Goal: Find specific page/section: Find specific page/section

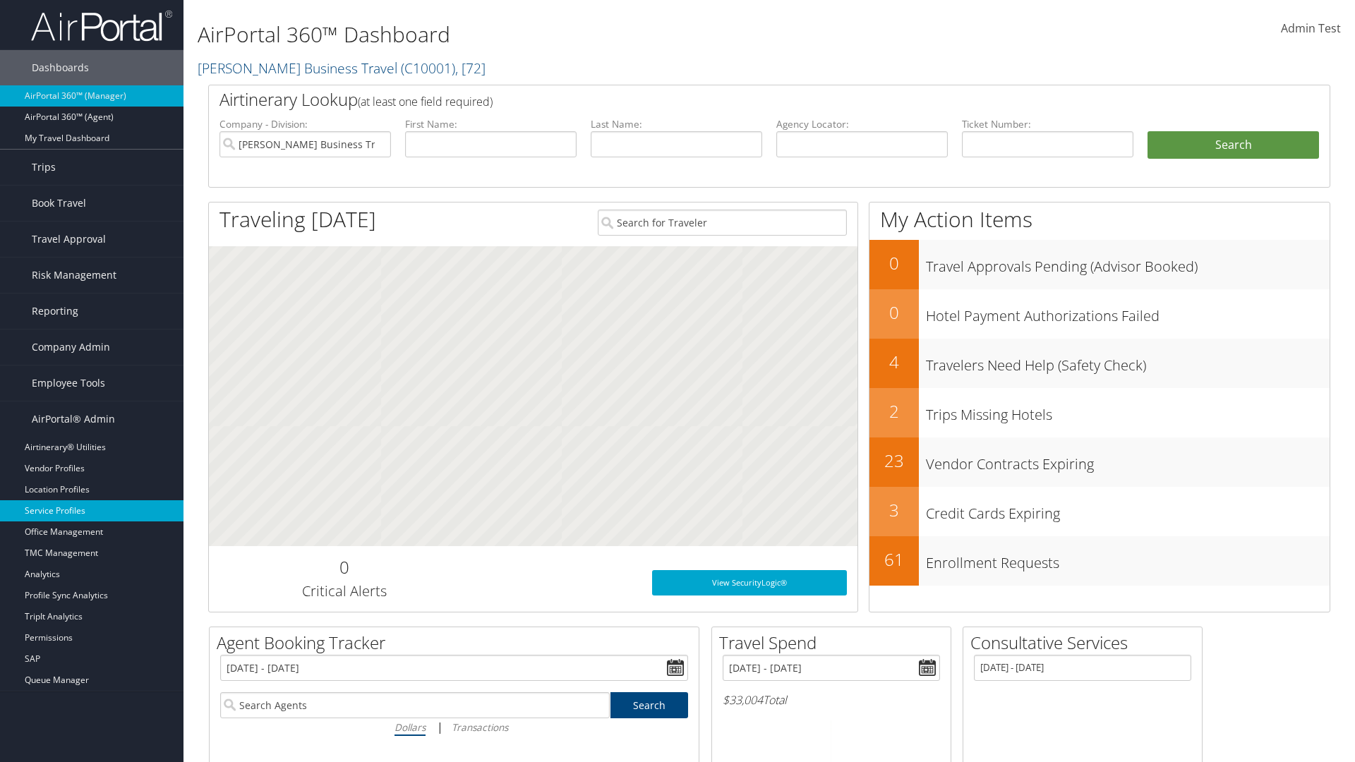
click at [92, 511] on link "Service Profiles" at bounding box center [92, 510] width 184 height 21
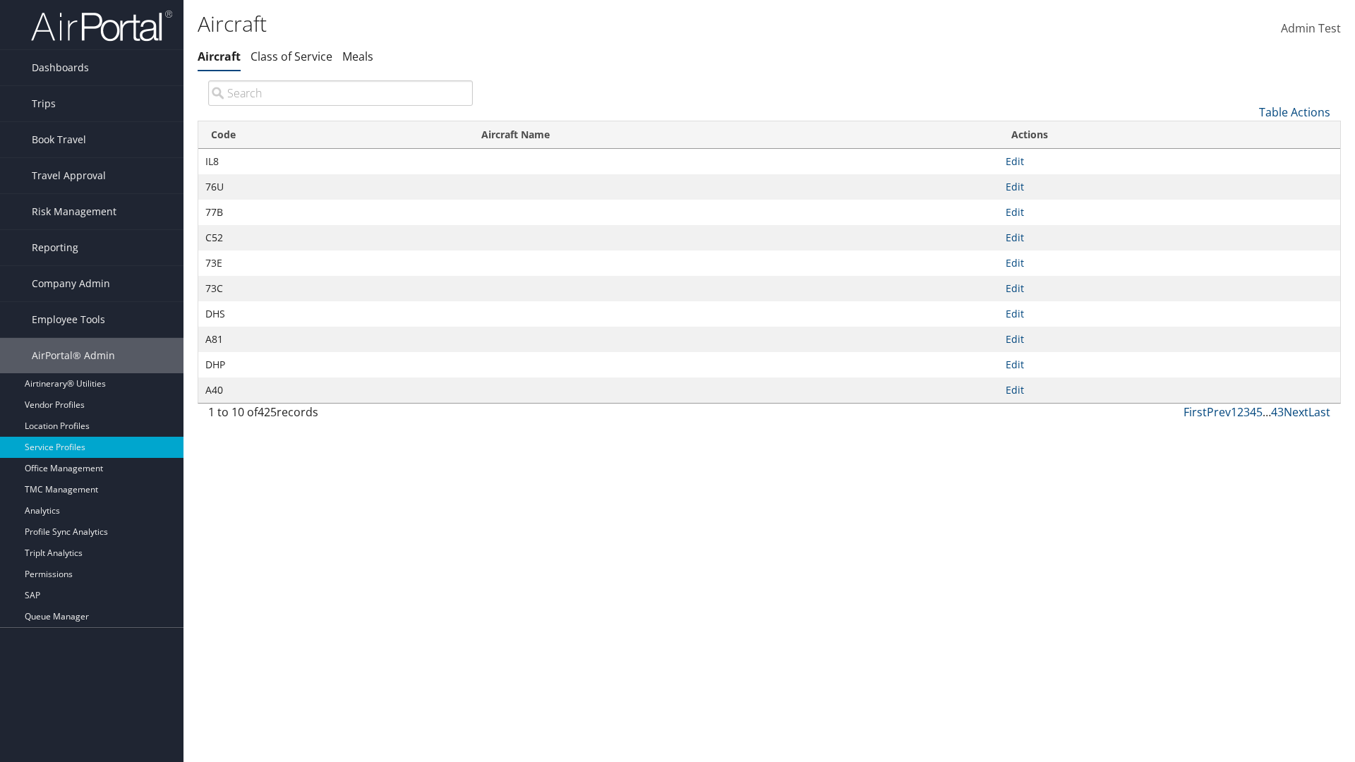
click at [333, 135] on th "Code" at bounding box center [333, 135] width 270 height 28
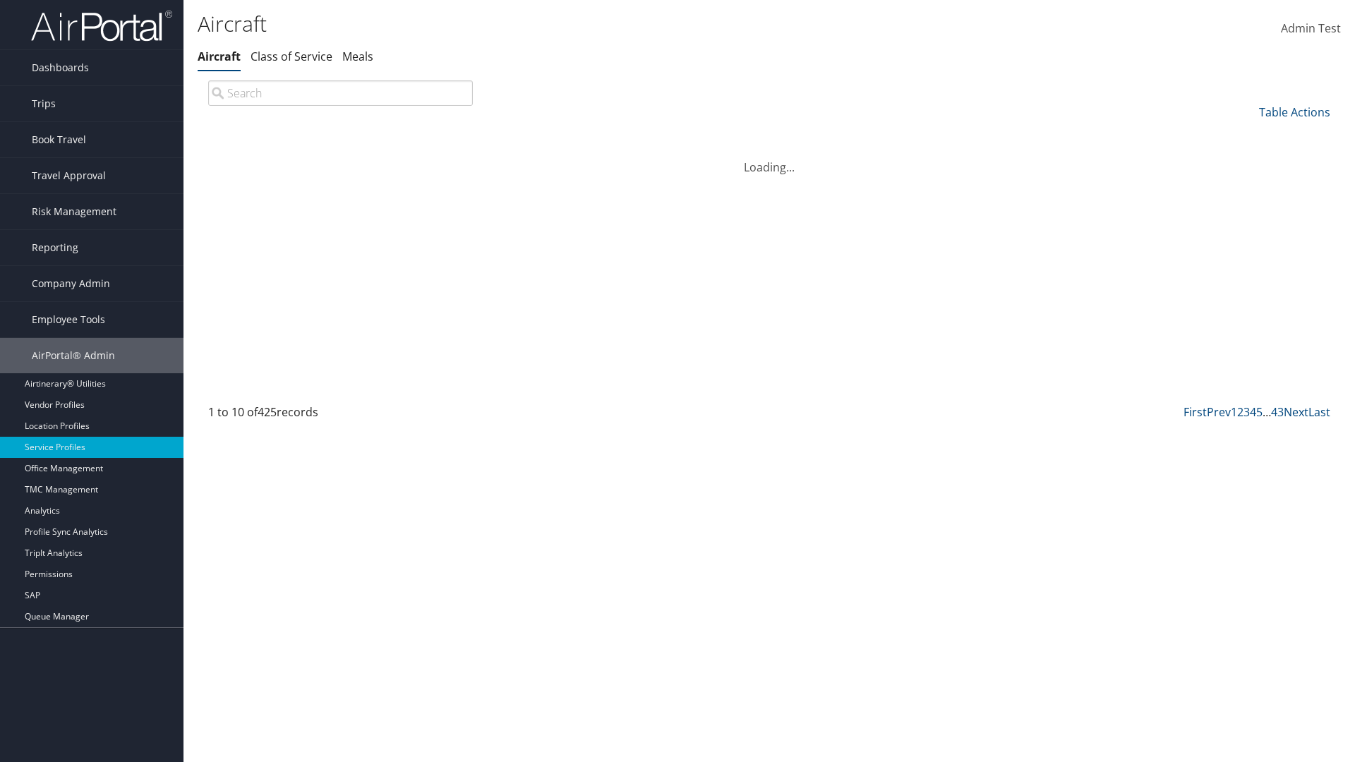
click at [333, 135] on th "Code" at bounding box center [333, 135] width 270 height 28
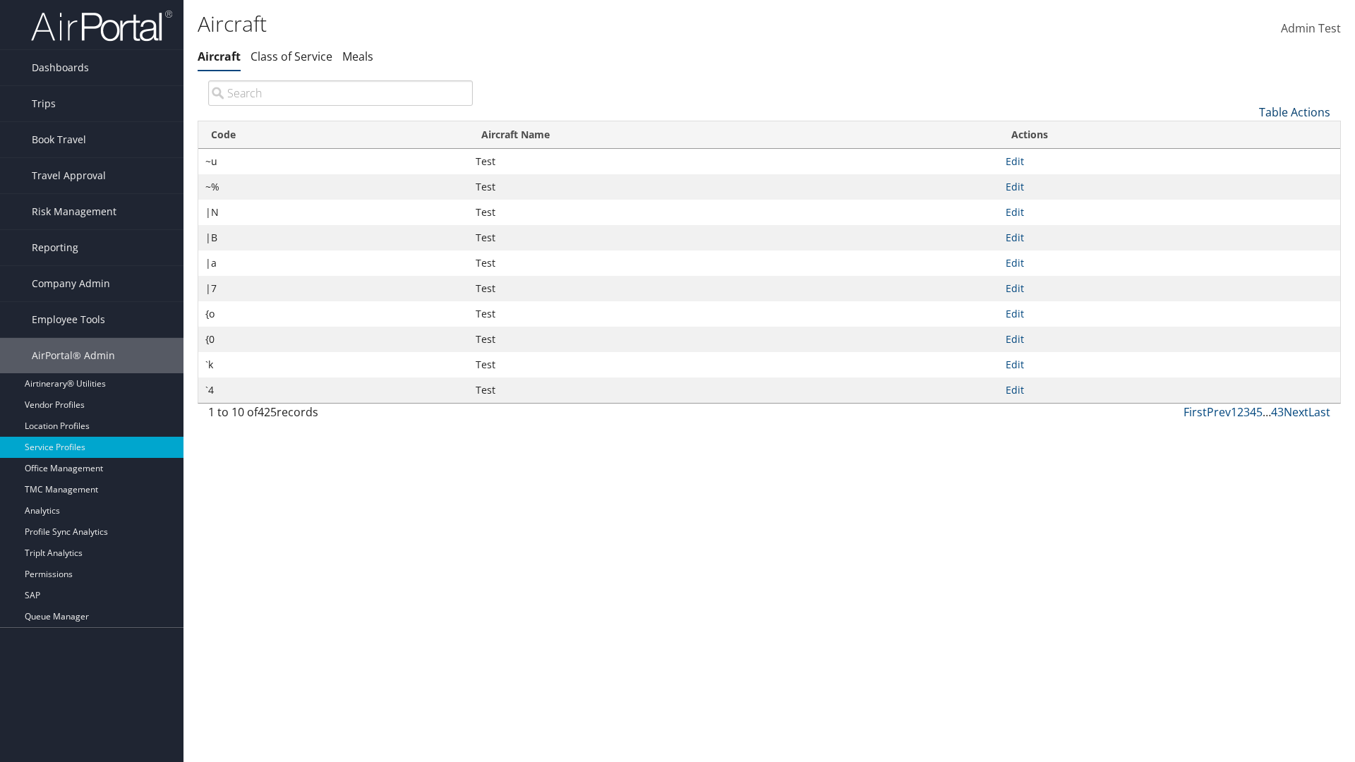
click at [1295, 112] on link "Table Actions" at bounding box center [1294, 112] width 71 height 16
click at [1247, 205] on link "Page Length" at bounding box center [1248, 206] width 186 height 24
click at [1247, 159] on link "25" at bounding box center [1248, 160] width 186 height 24
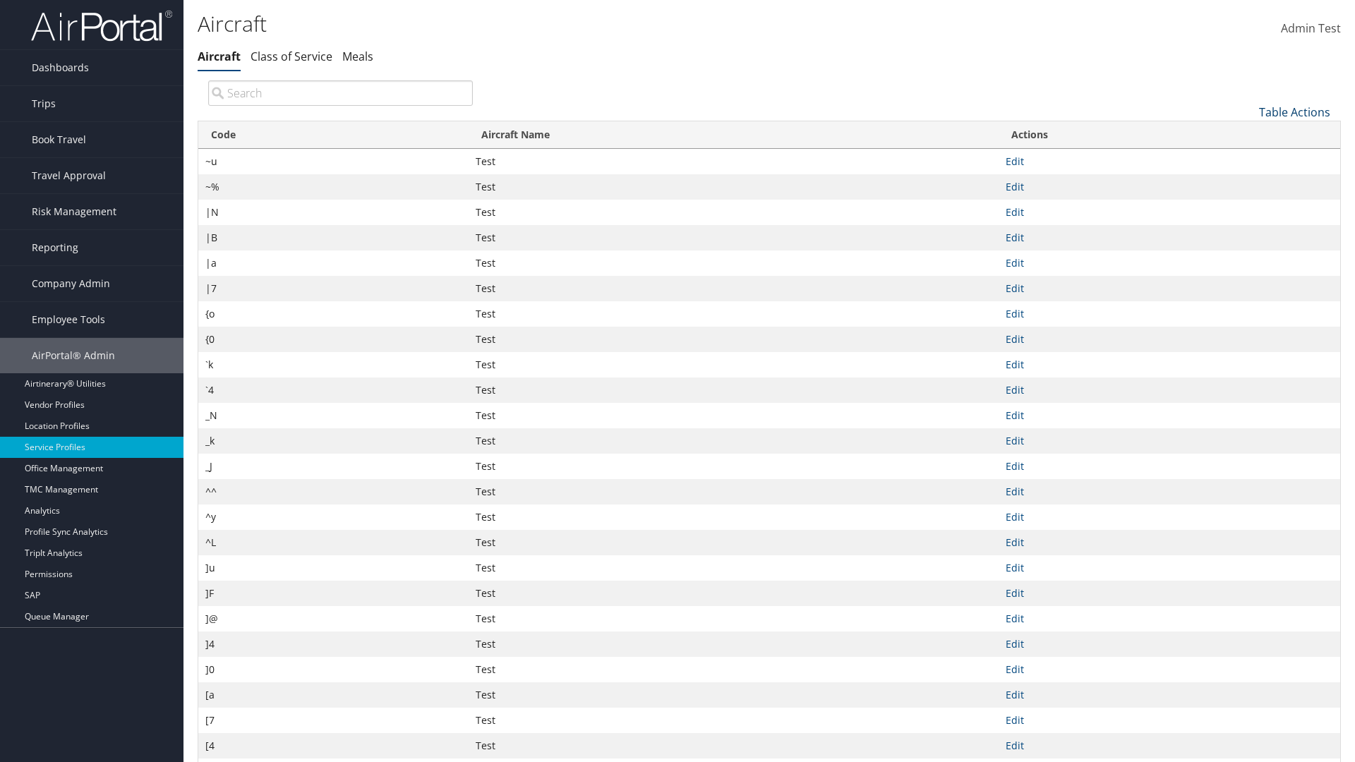
click at [1295, 112] on link "Table Actions" at bounding box center [1294, 112] width 71 height 16
click at [1247, 183] on link "50" at bounding box center [1248, 184] width 186 height 24
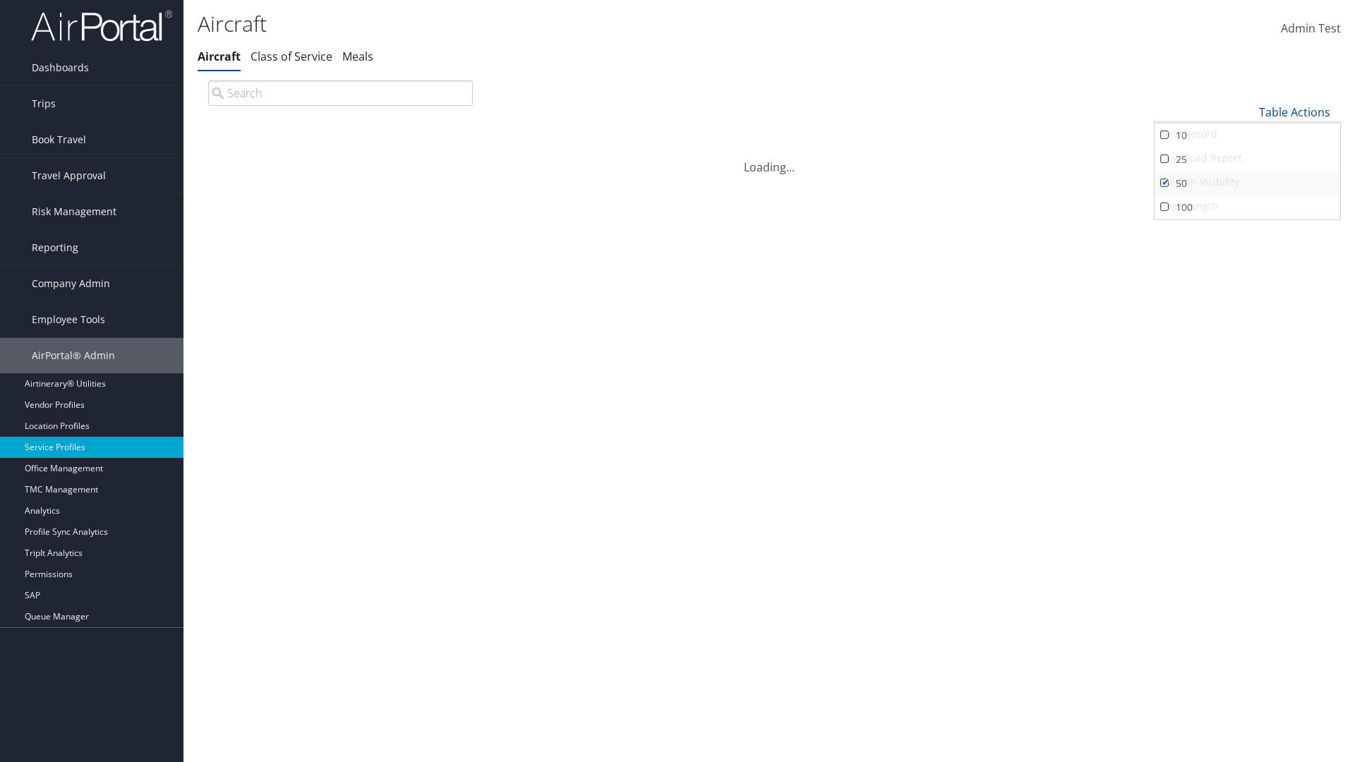
scroll to position [47, 0]
